Goal: Transaction & Acquisition: Book appointment/travel/reservation

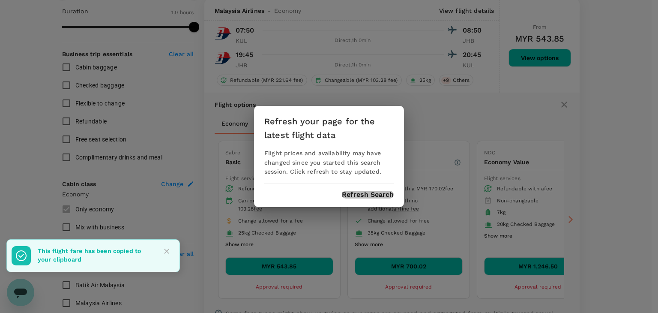
click at [362, 193] on button "Refresh Search" at bounding box center [368, 195] width 52 height 8
click at [167, 248] on icon "Close" at bounding box center [166, 251] width 9 height 9
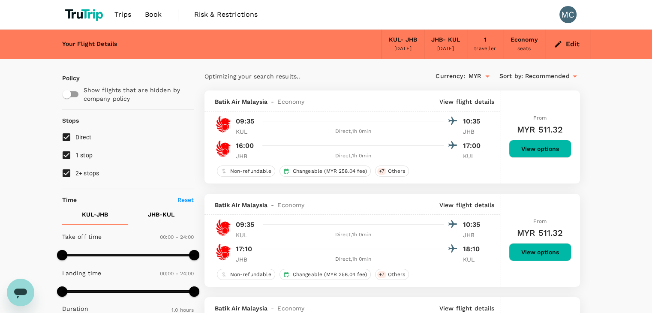
click at [154, 15] on span "Book" at bounding box center [153, 14] width 17 height 10
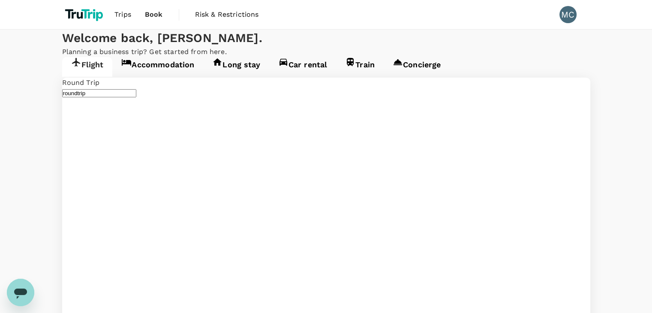
type input "Kuala Lumpur Intl ([GEOGRAPHIC_DATA])"
type input "[PERSON_NAME] (JHB)"
type input "Kuala Lumpur Intl ([GEOGRAPHIC_DATA])"
type input "[PERSON_NAME] (JHB)"
click at [144, 77] on link "Accommodation" at bounding box center [157, 67] width 91 height 20
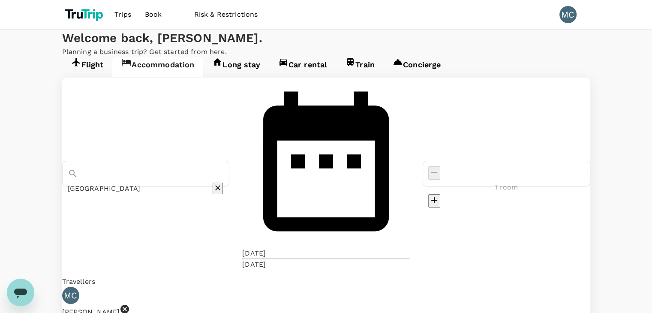
click at [191, 182] on input "[GEOGRAPHIC_DATA]" at bounding box center [134, 188] width 132 height 13
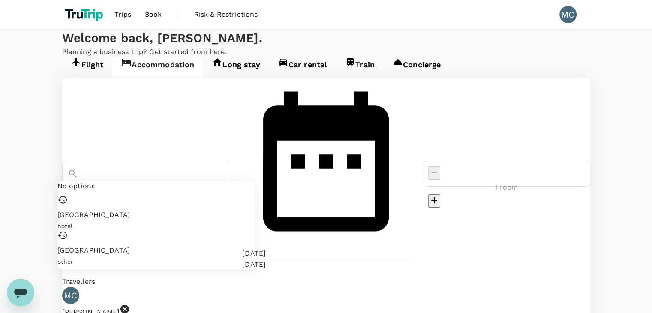
paste input "Bordertown"
type input "[GEOGRAPHIC_DATA]"
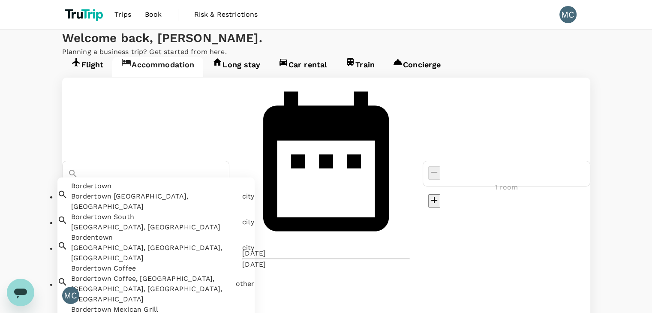
click at [221, 183] on icon "Clear" at bounding box center [216, 187] width 9 height 9
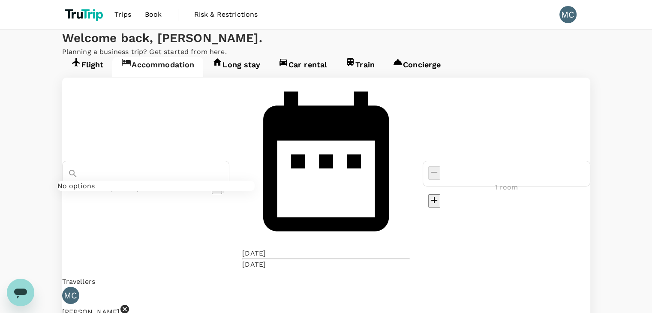
paste input "Bordertown"
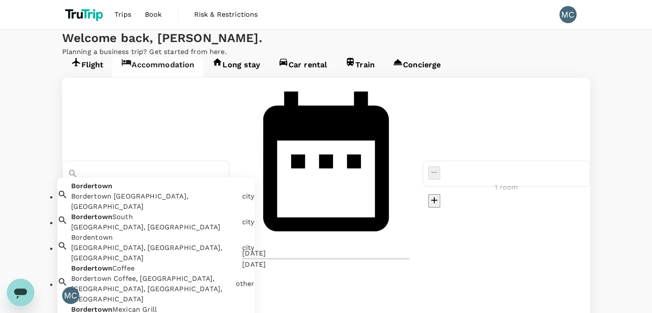
click at [229, 191] on div "Bordertown [GEOGRAPHIC_DATA], [GEOGRAPHIC_DATA]" at bounding box center [154, 201] width 167 height 21
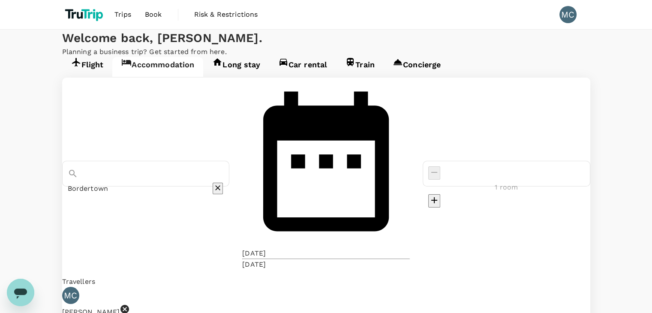
type input "Bordertown"
click at [266, 248] on div "[DATE]" at bounding box center [254, 253] width 24 height 10
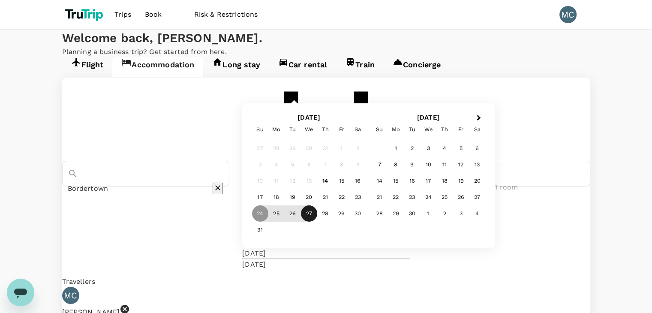
click at [317, 221] on div "27" at bounding box center [309, 213] width 16 height 16
click at [333, 221] on div "28" at bounding box center [325, 213] width 16 height 16
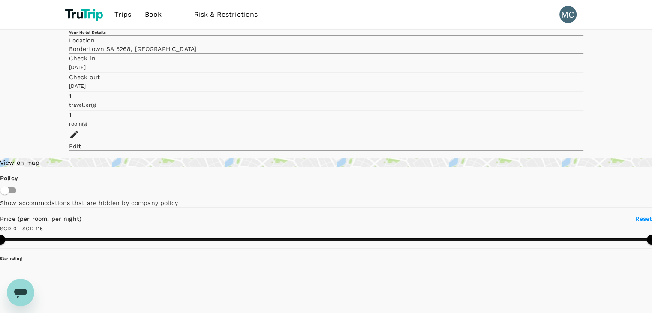
click at [563, 142] on div "Edit" at bounding box center [326, 146] width 514 height 9
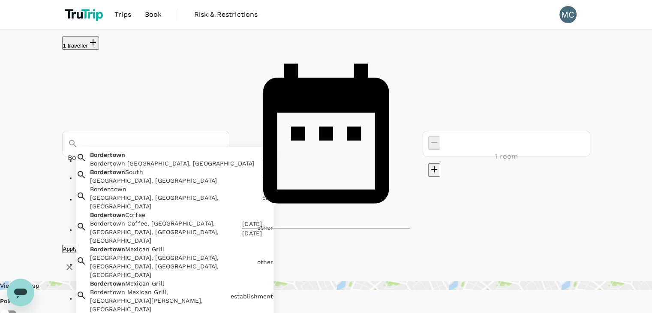
drag, startPoint x: 143, startPoint y: 72, endPoint x: 68, endPoint y: 64, distance: 74.9
click at [70, 136] on div "Bordertown" at bounding box center [146, 150] width 156 height 28
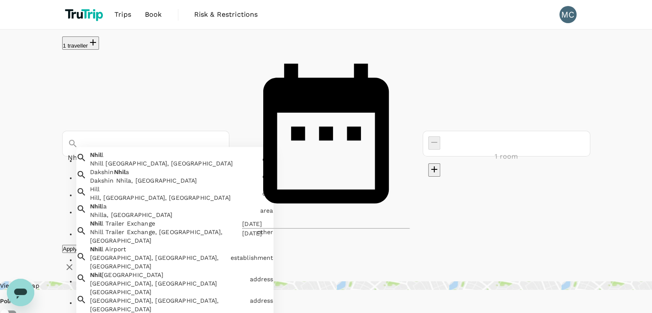
click at [192, 159] on div "Nhill [GEOGRAPHIC_DATA], [GEOGRAPHIC_DATA]" at bounding box center [174, 163] width 169 height 9
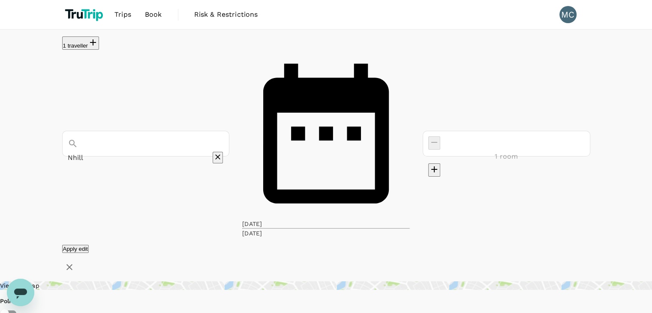
type input "Nhill"
click at [89, 245] on button "Apply edit" at bounding box center [75, 249] width 27 height 8
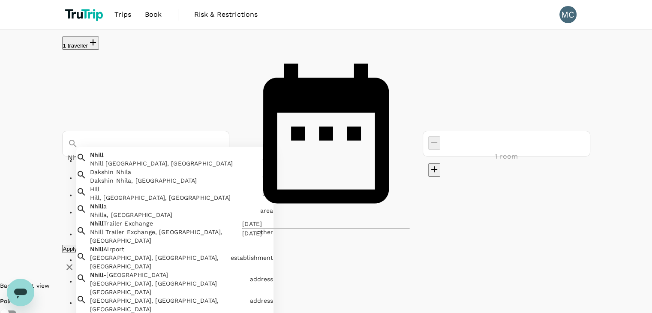
drag, startPoint x: 183, startPoint y: 69, endPoint x: 0, endPoint y: 46, distance: 184.4
click at [0, 46] on div "1 [GEOGRAPHIC_DATA], [GEOGRAPHIC_DATA] [GEOGRAPHIC_DATA], [GEOGRAPHIC_DATA], [G…" at bounding box center [326, 155] width 652 height 238
type input "Nhill"
click at [262, 219] on div "[DATE]" at bounding box center [252, 223] width 20 height 9
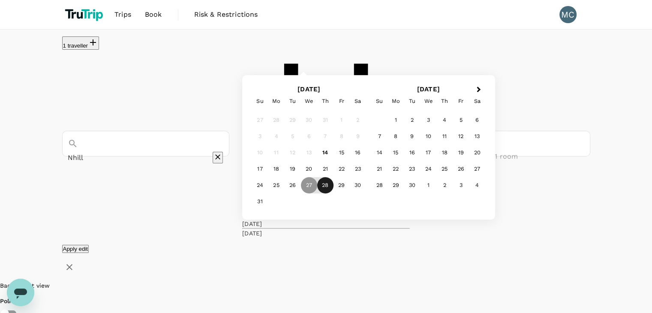
click at [333, 190] on div "28" at bounding box center [325, 185] width 16 height 16
click at [268, 205] on div "31" at bounding box center [260, 202] width 16 height 16
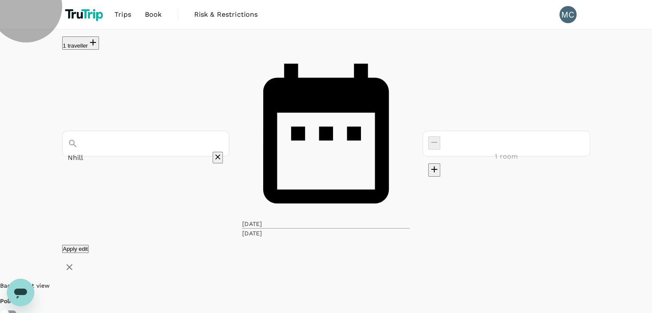
click at [89, 245] on button "Apply edit" at bounding box center [75, 249] width 27 height 8
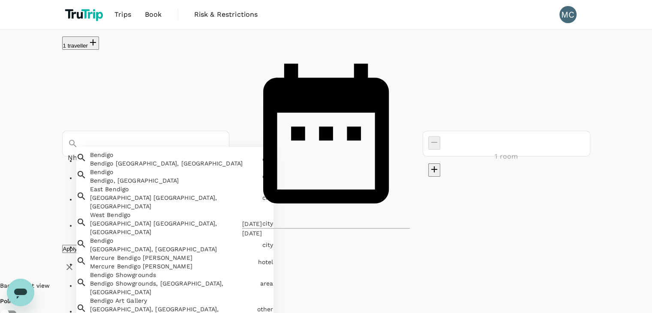
drag, startPoint x: 182, startPoint y: 60, endPoint x: 60, endPoint y: 66, distance: 122.2
click at [60, 66] on div "[GEOGRAPHIC_DATA] [GEOGRAPHIC_DATA] [GEOGRAPHIC_DATA], [GEOGRAPHIC_DATA] [GEOGR…" at bounding box center [326, 144] width 541 height 188
click at [146, 164] on div "Bendigo Bendigo, [GEOGRAPHIC_DATA]" at bounding box center [173, 174] width 172 height 21
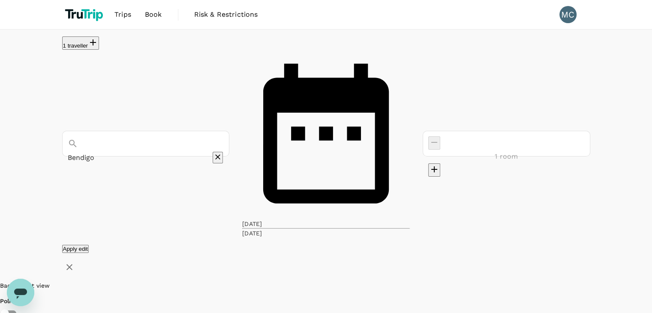
type input "Bendigo"
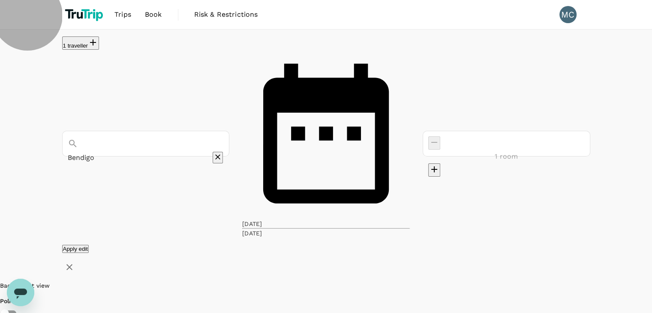
click at [89, 245] on button "Apply edit" at bounding box center [75, 249] width 27 height 8
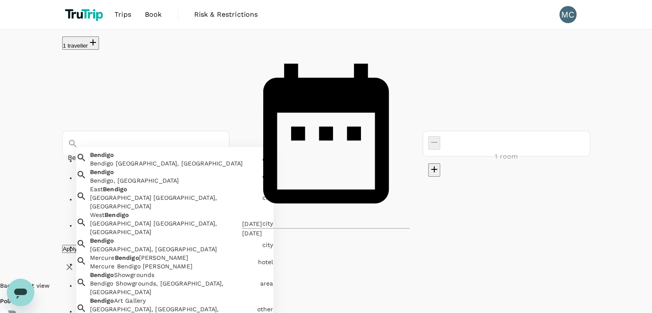
click at [117, 151] on input "Bendigo" at bounding box center [134, 157] width 132 height 13
click at [146, 159] on div "Bendigo [GEOGRAPHIC_DATA], [GEOGRAPHIC_DATA]" at bounding box center [174, 163] width 169 height 9
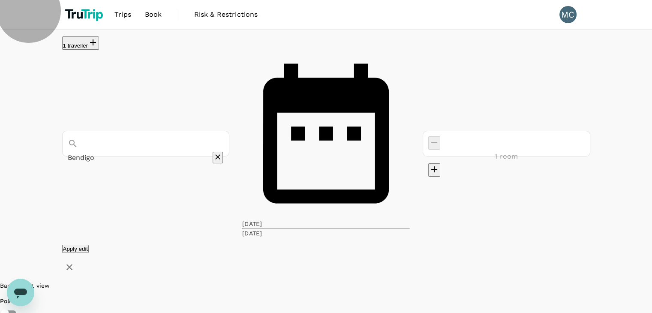
click at [89, 245] on button "Apply edit" at bounding box center [75, 249] width 27 height 8
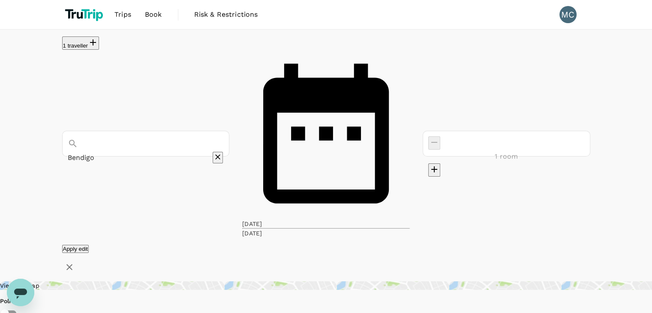
type input "Bendigo"
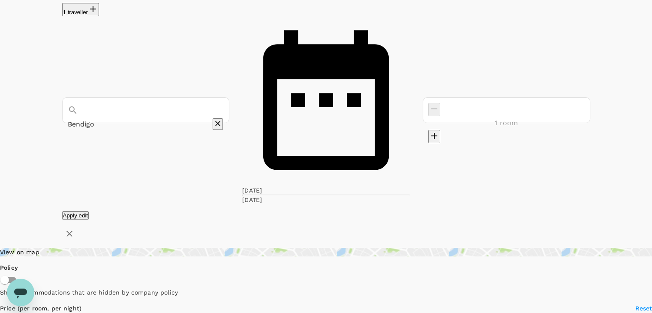
scroll to position [43, 0]
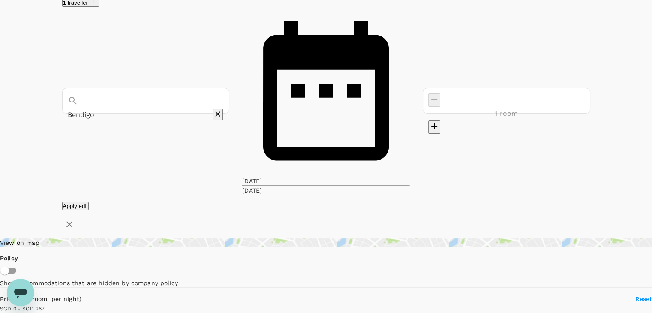
type input "267"
